Goal: Find contact information: Find contact information

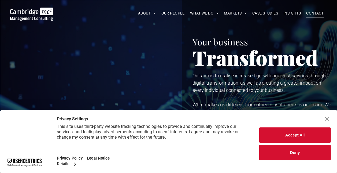
click at [316, 10] on span "CONTACT" at bounding box center [314, 13] width 17 height 8
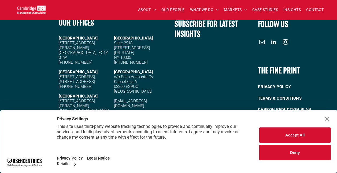
scroll to position [579, 0]
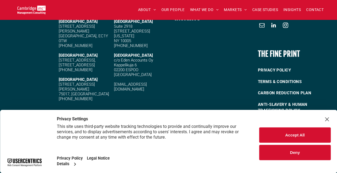
click at [326, 119] on div "Close Layer" at bounding box center [327, 119] width 8 height 8
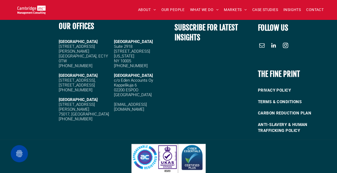
scroll to position [526, 0]
